Goal: Information Seeking & Learning: Learn about a topic

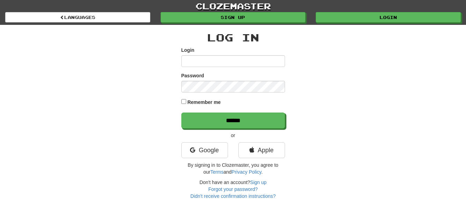
click at [185, 60] on input "Login" at bounding box center [233, 61] width 104 height 12
type input "*********"
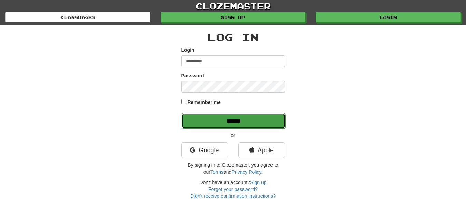
click at [263, 118] on input "******" at bounding box center [234, 121] width 104 height 16
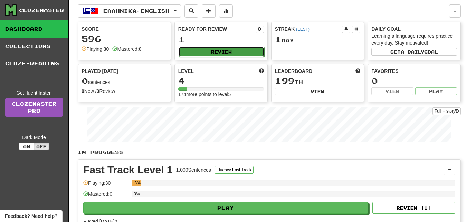
click at [249, 52] on button "Review" at bounding box center [221, 52] width 86 height 10
select select "**"
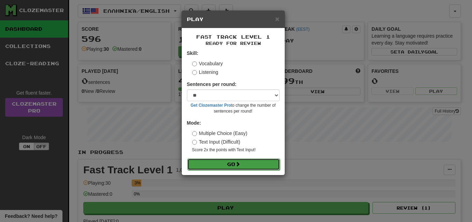
click at [260, 163] on button "Go" at bounding box center [233, 164] width 93 height 12
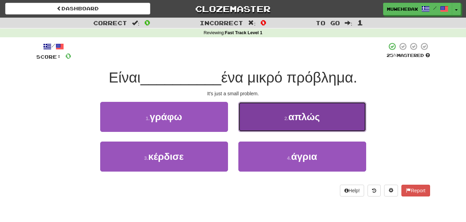
click at [262, 125] on button "2 . απλώς" at bounding box center [302, 117] width 128 height 30
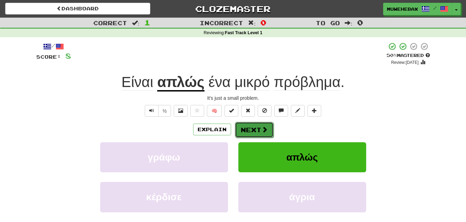
click at [252, 124] on button "Next" at bounding box center [254, 130] width 39 height 16
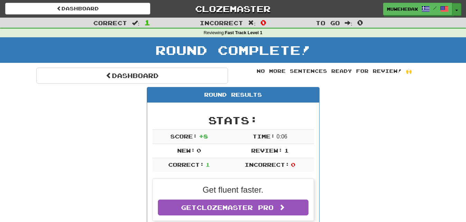
click at [458, 11] on button "Toggle Dropdown" at bounding box center [456, 9] width 9 height 12
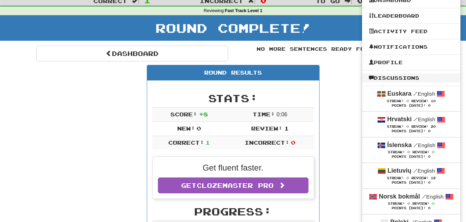
scroll to position [35, 0]
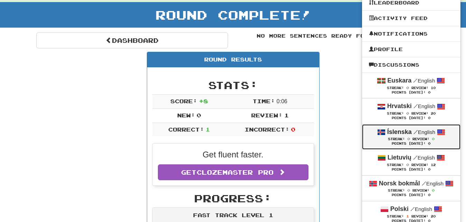
click at [393, 137] on span "Streak:" at bounding box center [396, 139] width 17 height 4
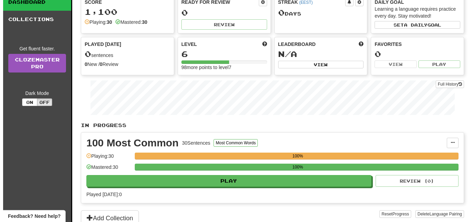
scroll to position [35, 0]
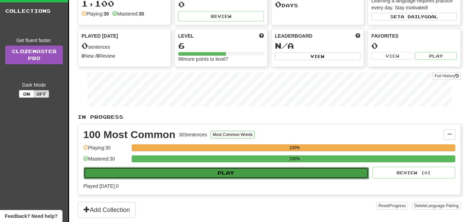
click at [304, 173] on button "Play" at bounding box center [226, 173] width 285 height 12
select select "**"
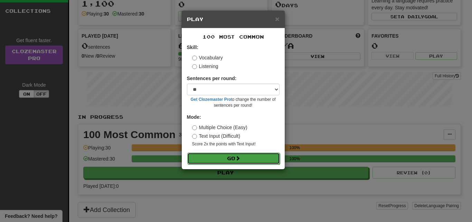
click at [253, 158] on button "Go" at bounding box center [233, 159] width 93 height 12
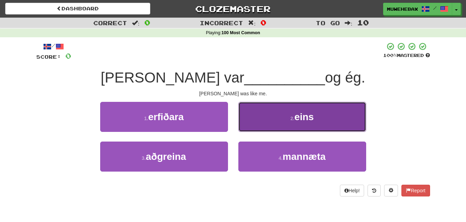
click at [268, 117] on button "2 . eins" at bounding box center [302, 117] width 128 height 30
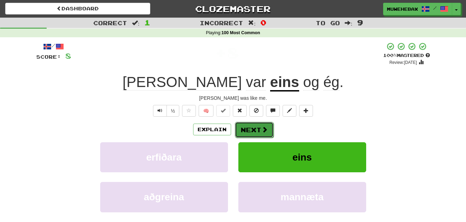
click at [250, 123] on button "Next" at bounding box center [254, 130] width 39 height 16
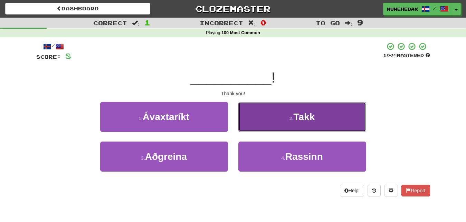
click at [262, 123] on button "2 . Takk" at bounding box center [302, 117] width 128 height 30
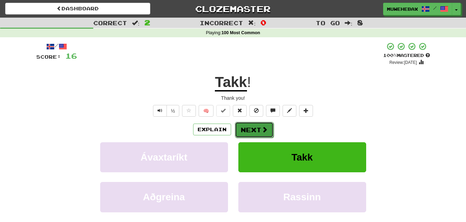
click at [252, 123] on button "Next" at bounding box center [254, 130] width 39 height 16
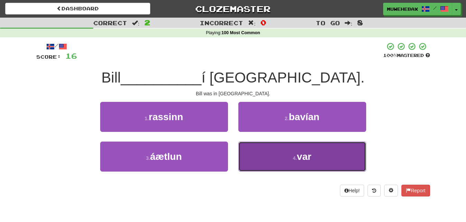
click at [259, 155] on button "4 . var" at bounding box center [302, 157] width 128 height 30
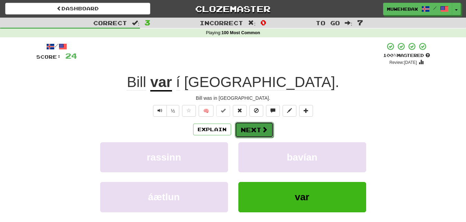
click at [252, 123] on button "Next" at bounding box center [254, 130] width 39 height 16
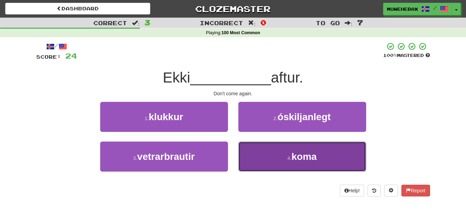
click at [262, 157] on button "4 . koma" at bounding box center [302, 157] width 128 height 30
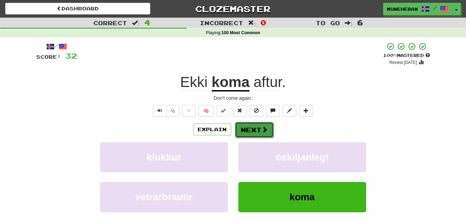
click at [251, 124] on button "Next" at bounding box center [254, 130] width 39 height 16
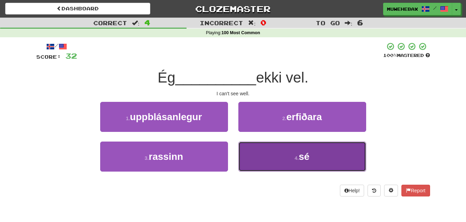
click at [263, 157] on button "4 . sé" at bounding box center [302, 157] width 128 height 30
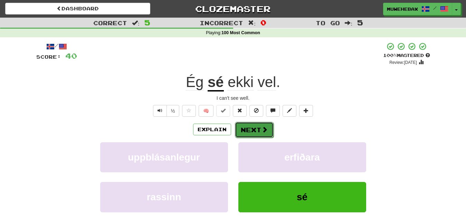
click at [252, 124] on button "Next" at bounding box center [254, 130] width 39 height 16
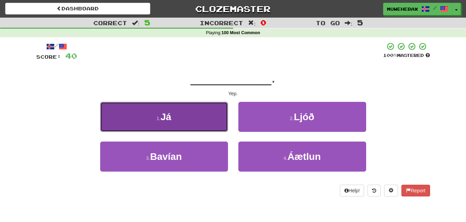
click at [219, 119] on button "1 . Já" at bounding box center [164, 117] width 128 height 30
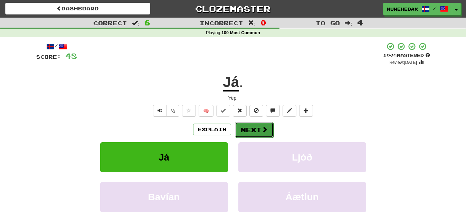
click at [250, 124] on button "Next" at bounding box center [254, 130] width 39 height 16
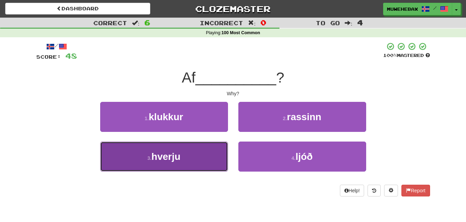
click at [207, 154] on button "3 . hverju" at bounding box center [164, 157] width 128 height 30
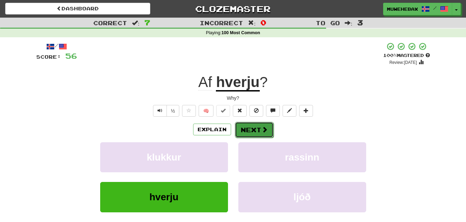
click at [251, 123] on button "Next" at bounding box center [254, 130] width 39 height 16
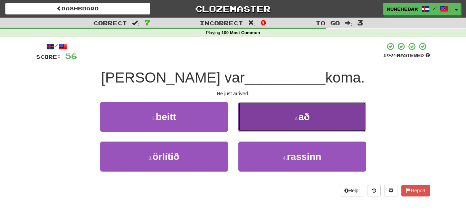
click at [258, 114] on button "2 . að" at bounding box center [302, 117] width 128 height 30
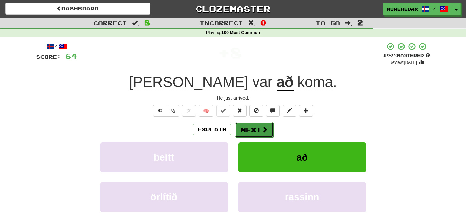
click at [252, 125] on button "Next" at bounding box center [254, 130] width 39 height 16
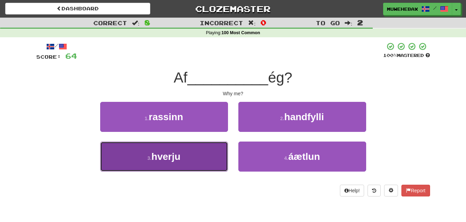
click at [206, 156] on button "3 . hverju" at bounding box center [164, 157] width 128 height 30
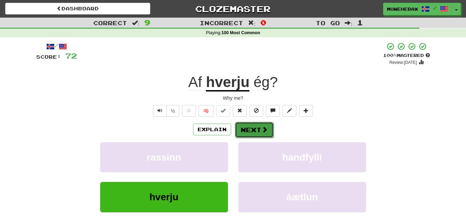
click at [251, 124] on button "Next" at bounding box center [254, 130] width 39 height 16
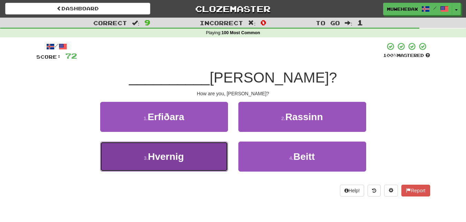
click at [203, 154] on button "3 . Hvernig" at bounding box center [164, 157] width 128 height 30
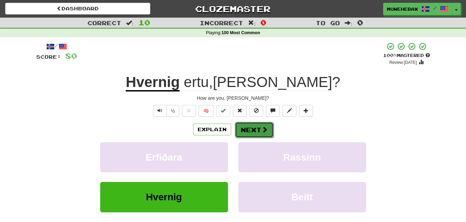
click at [251, 125] on button "Next" at bounding box center [254, 130] width 39 height 16
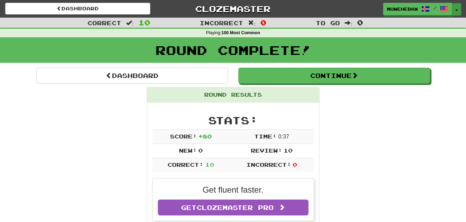
click at [457, 9] on button "Toggle Dropdown" at bounding box center [456, 9] width 9 height 12
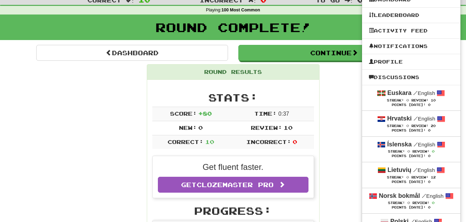
scroll to position [35, 0]
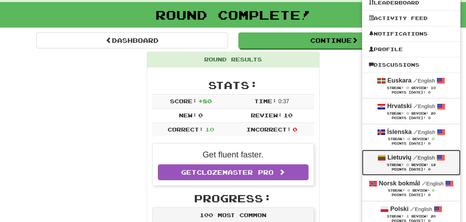
click at [395, 165] on span "Streak:" at bounding box center [395, 165] width 17 height 4
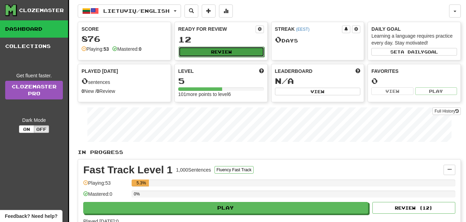
click at [247, 51] on button "Review" at bounding box center [221, 52] width 86 height 10
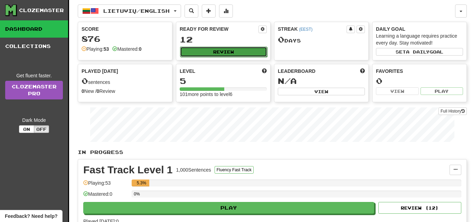
select select "**"
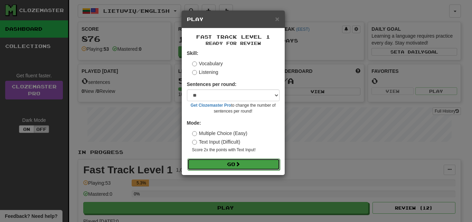
click at [260, 164] on button "Go" at bounding box center [233, 164] width 93 height 12
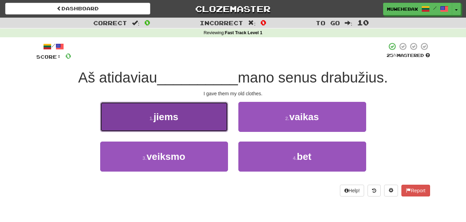
click at [210, 122] on button "1 . jiems" at bounding box center [164, 117] width 128 height 30
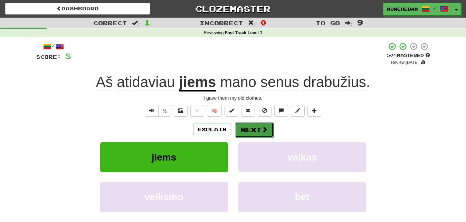
click at [252, 125] on button "Next" at bounding box center [254, 130] width 39 height 16
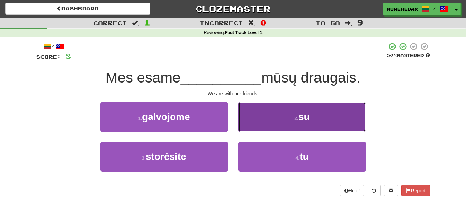
click at [263, 122] on button "2 . su" at bounding box center [302, 117] width 128 height 30
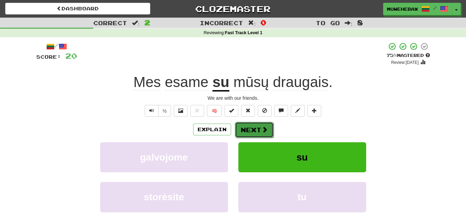
click at [253, 124] on button "Next" at bounding box center [254, 130] width 39 height 16
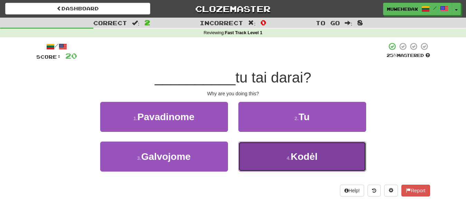
click at [270, 160] on button "4 . [GEOGRAPHIC_DATA]" at bounding box center [302, 157] width 128 height 30
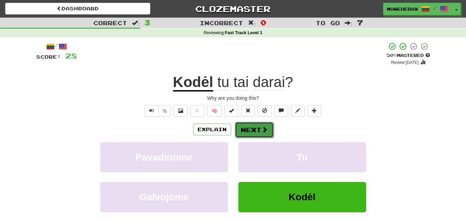
click at [253, 124] on button "Next" at bounding box center [254, 130] width 39 height 16
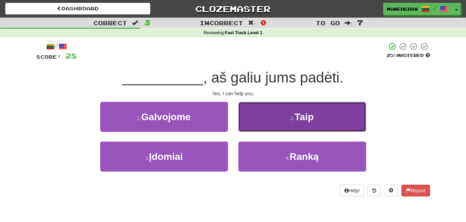
click at [263, 123] on button "2 . Taip" at bounding box center [302, 117] width 128 height 30
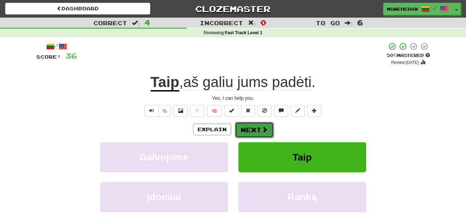
click at [251, 124] on button "Next" at bounding box center [254, 130] width 39 height 16
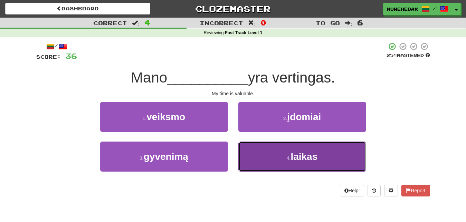
click at [260, 155] on button "4 . laikas" at bounding box center [302, 157] width 128 height 30
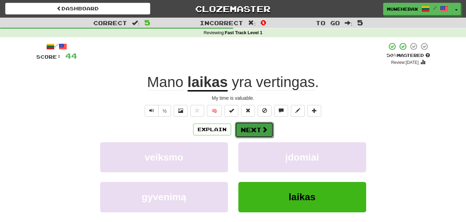
click at [251, 124] on button "Next" at bounding box center [254, 130] width 39 height 16
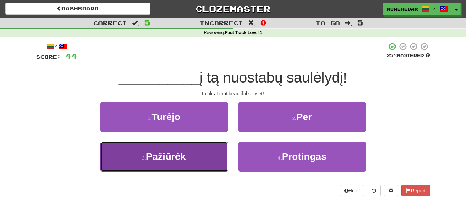
click at [216, 151] on button "3 . Pažiūrėk" at bounding box center [164, 157] width 128 height 30
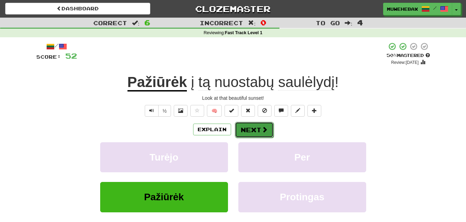
click at [251, 125] on button "Next" at bounding box center [254, 130] width 39 height 16
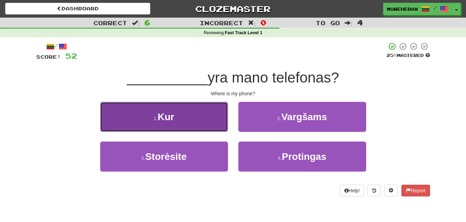
click at [205, 123] on button "1 . Kur" at bounding box center [164, 117] width 128 height 30
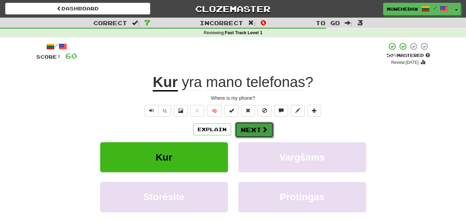
click at [250, 123] on button "Next" at bounding box center [254, 130] width 39 height 16
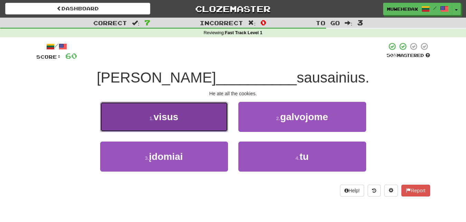
click at [216, 121] on button "1 . visus" at bounding box center [164, 117] width 128 height 30
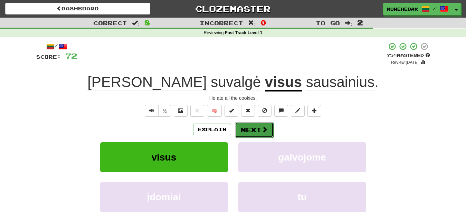
click at [251, 123] on button "Next" at bounding box center [254, 130] width 39 height 16
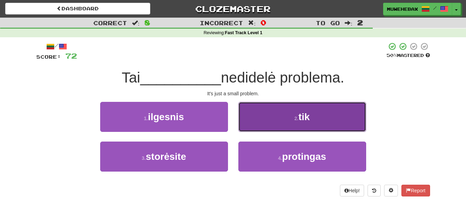
click at [265, 123] on button "2 . tik" at bounding box center [302, 117] width 128 height 30
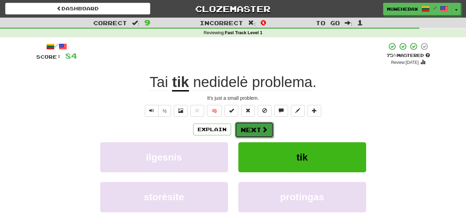
click at [251, 123] on button "Next" at bounding box center [254, 130] width 39 height 16
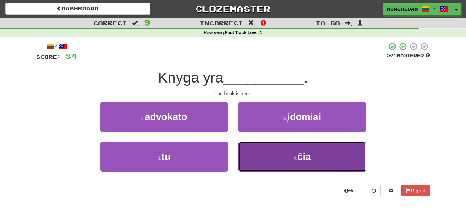
click at [261, 156] on button "4 . čia" at bounding box center [302, 157] width 128 height 30
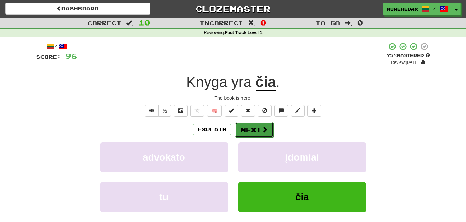
click at [252, 123] on button "Next" at bounding box center [254, 130] width 39 height 16
